Goal: Task Accomplishment & Management: Complete application form

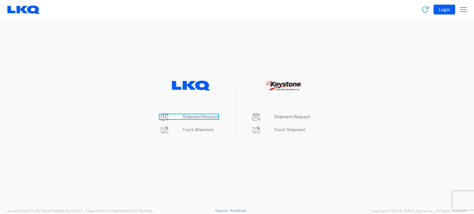
click at [202, 116] on span "Shipment Request" at bounding box center [200, 116] width 36 height 5
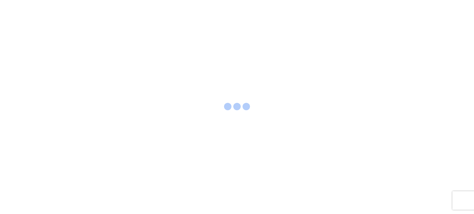
select select "FULL"
select select "LBS"
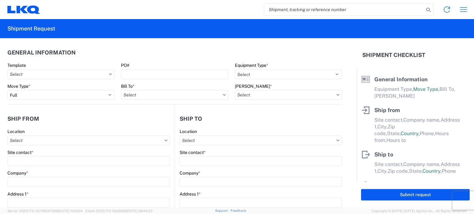
click at [346, 11] on input "search" at bounding box center [344, 10] width 160 height 12
type input "56536119"
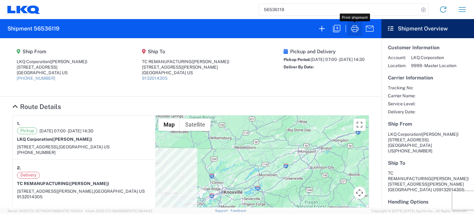
click at [355, 28] on icon "button" at bounding box center [355, 29] width 10 height 10
